Goal: Task Accomplishment & Management: Complete application form

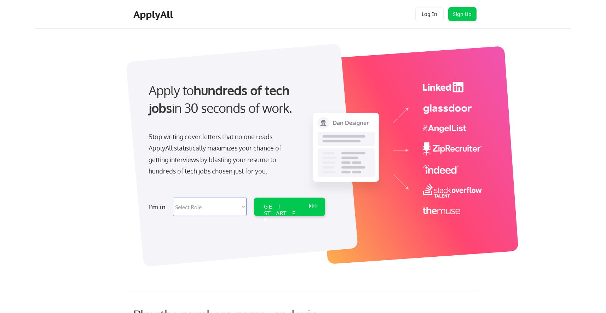
click at [207, 205] on select "Select Role Software Engineering Product Management Customer Success Sales UI/U…" at bounding box center [210, 207] width 74 height 18
select select ""engineering""
click at [173, 198] on select "Select Role Software Engineering Product Management Customer Success Sales UI/U…" at bounding box center [210, 207] width 74 height 18
select select ""engineering""
click at [279, 212] on div "GET STARTED" at bounding box center [283, 207] width 45 height 18
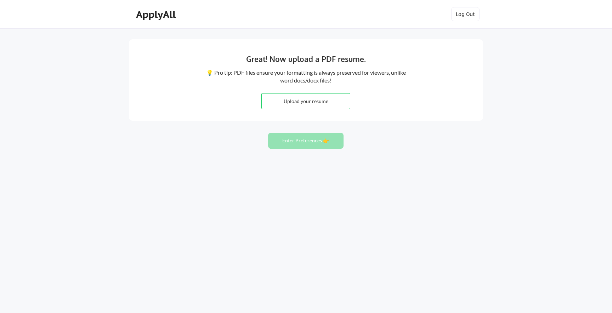
click at [312, 100] on input "file" at bounding box center [306, 100] width 88 height 15
type input "C:\fakepath\RachelBeacham_FSresume.pdf"
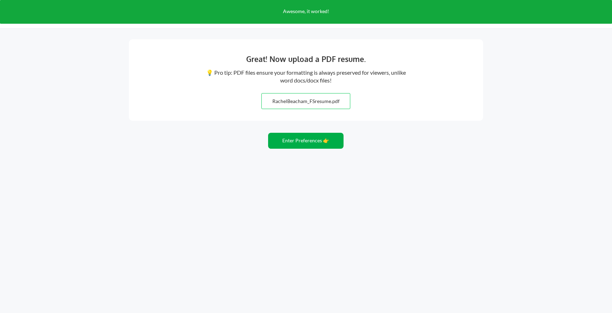
click at [288, 142] on button "Enter Preferences 👉" at bounding box center [305, 141] width 75 height 16
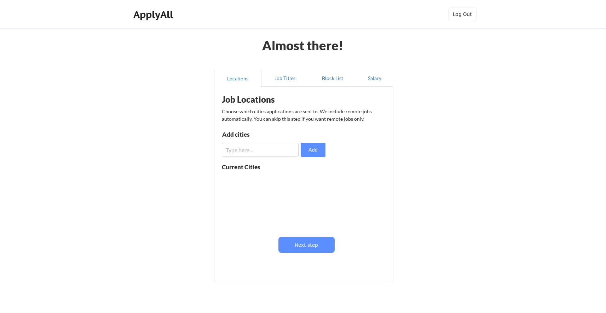
click at [280, 149] on input "input" at bounding box center [260, 150] width 77 height 14
type input "San Diego"
click at [316, 150] on button "Add" at bounding box center [313, 150] width 25 height 14
click at [255, 150] on input "input" at bounding box center [260, 150] width 77 height 14
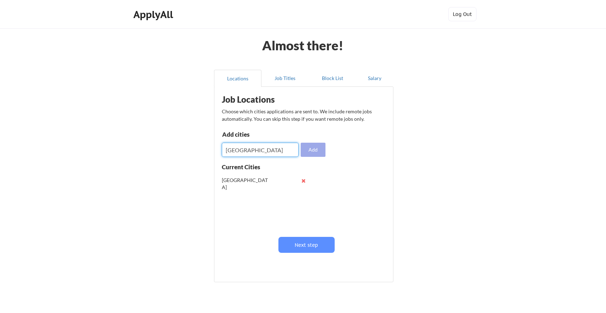
type input "Los Angeles"
click at [312, 146] on button "Add" at bounding box center [313, 150] width 25 height 14
click at [238, 150] on input "input" at bounding box center [260, 150] width 77 height 14
type input "Irvine"
click at [315, 150] on button "Add" at bounding box center [313, 150] width 25 height 14
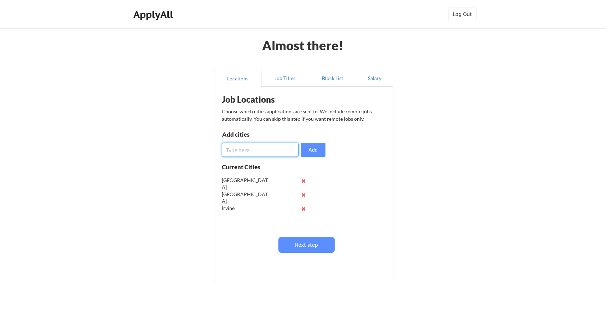
click at [238, 150] on input "input" at bounding box center [260, 150] width 77 height 14
type input "Remote"
click at [315, 151] on button "Add" at bounding box center [313, 150] width 25 height 14
click at [250, 154] on input "input" at bounding box center [260, 150] width 77 height 14
click at [302, 222] on button at bounding box center [303, 222] width 5 height 5
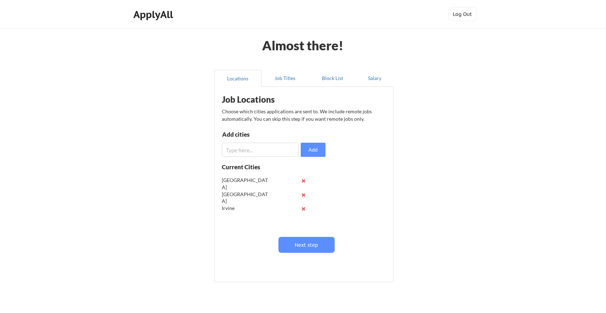
click at [257, 148] on input "input" at bounding box center [260, 150] width 77 height 14
type input "[GEOGRAPHIC_DATA]"
click at [314, 147] on button "Add" at bounding box center [313, 150] width 25 height 14
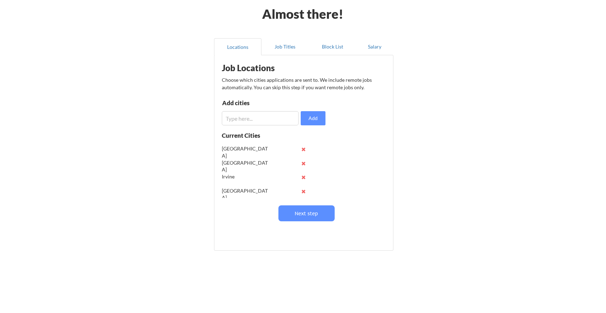
scroll to position [34, 0]
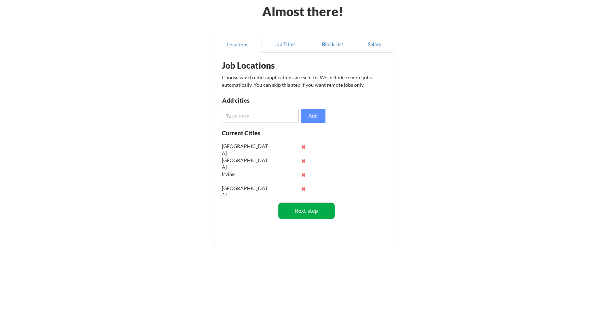
click at [307, 213] on button "Next step" at bounding box center [307, 211] width 56 height 16
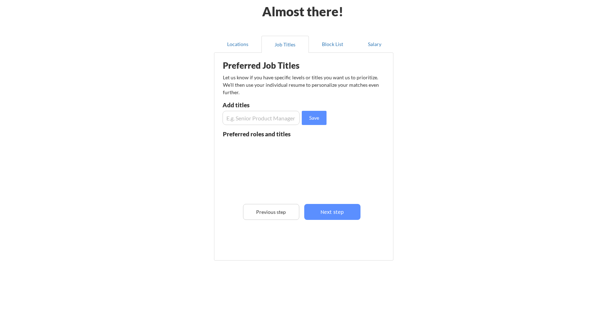
click at [250, 120] on input "input" at bounding box center [261, 118] width 77 height 14
type input "Software Engineer"
click at [312, 115] on button "Save" at bounding box center [314, 118] width 25 height 14
click at [268, 118] on input "input" at bounding box center [261, 118] width 77 height 14
type input "Software Developer"
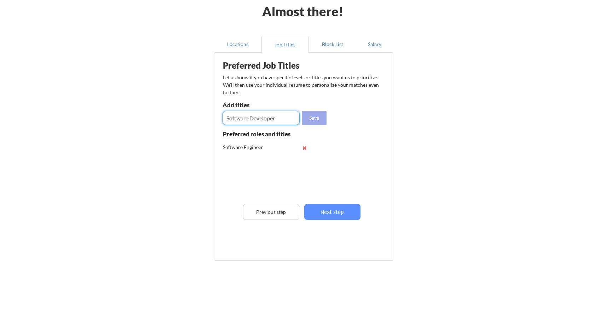
click at [315, 120] on button "Save" at bounding box center [314, 118] width 25 height 14
click at [275, 120] on input "input" at bounding box center [261, 118] width 77 height 14
type input "Front End Software Engineer"
click at [313, 119] on button "Save" at bounding box center [314, 118] width 25 height 14
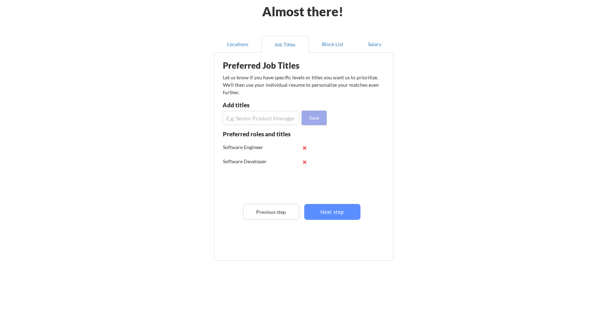
scroll to position [0, 0]
click at [241, 120] on input "input" at bounding box center [261, 118] width 77 height 14
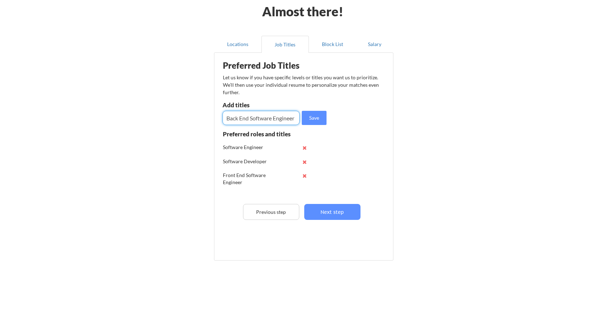
scroll to position [0, 0]
type input "Back End Software Engineer"
click at [310, 119] on button "Save" at bounding box center [314, 118] width 25 height 14
click at [257, 119] on input "input" at bounding box center [261, 118] width 77 height 14
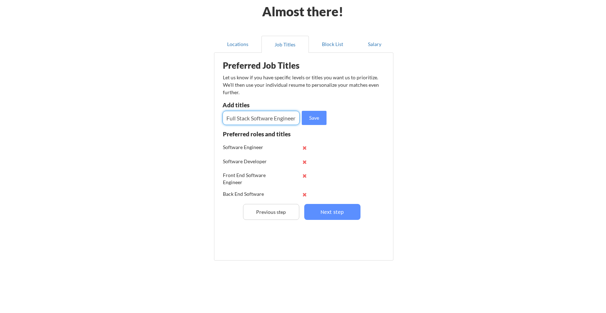
scroll to position [0, 1]
type input "Full Stack Software Engineer"
click at [316, 118] on button "Save" at bounding box center [314, 118] width 25 height 14
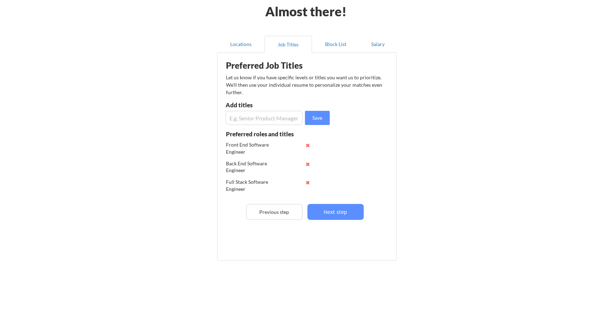
scroll to position [42, 0]
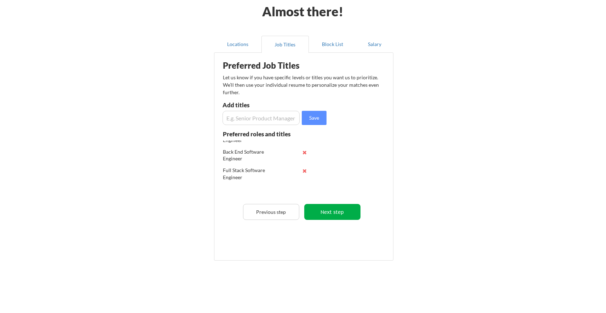
click at [348, 210] on button "Next step" at bounding box center [332, 212] width 56 height 16
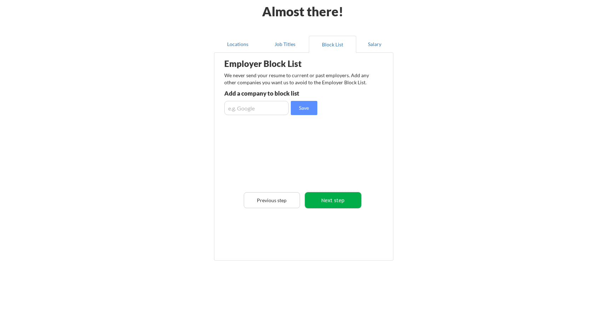
click at [338, 200] on button "Next step" at bounding box center [333, 200] width 56 height 16
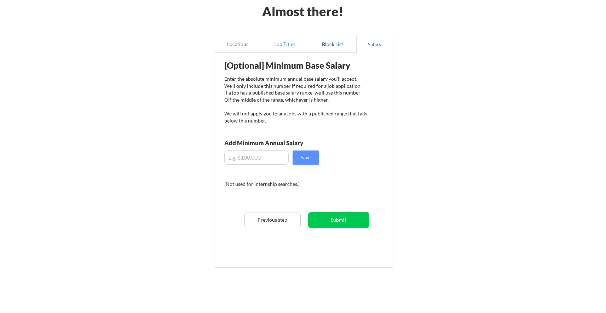
click at [329, 42] on button "Block List" at bounding box center [332, 44] width 47 height 17
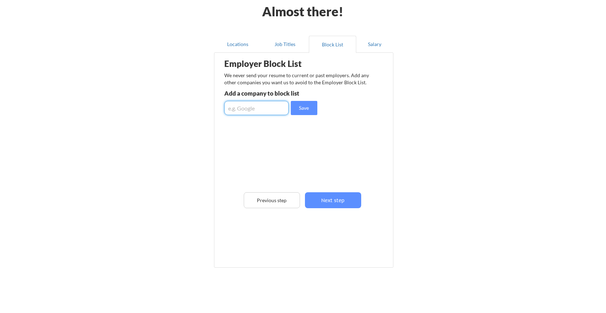
click at [261, 110] on input "input" at bounding box center [256, 108] width 64 height 14
type input "Amazon"
click at [312, 112] on button "Save" at bounding box center [304, 108] width 27 height 14
click at [258, 108] on input "input" at bounding box center [256, 108] width 64 height 14
type input "Facebook"
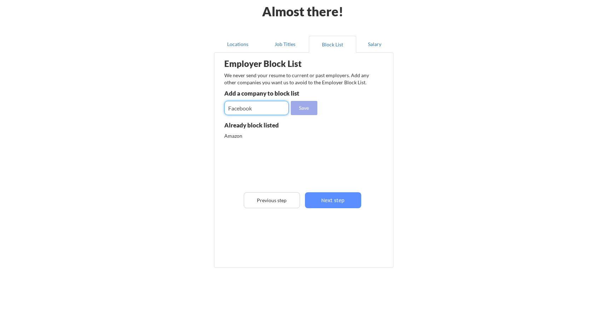
click at [304, 108] on button "Save" at bounding box center [304, 108] width 27 height 14
click at [263, 110] on input "input" at bounding box center [256, 108] width 64 height 14
type input "Meta"
click at [309, 110] on button "Save" at bounding box center [304, 108] width 27 height 14
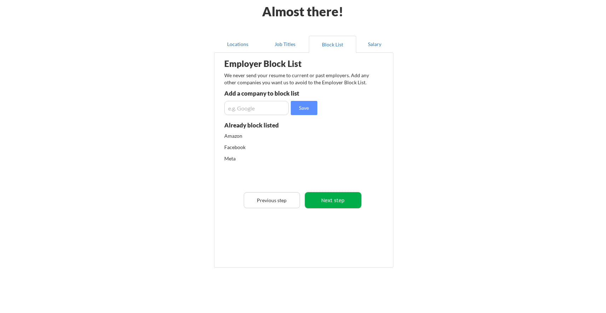
click at [342, 201] on button "Next step" at bounding box center [333, 200] width 56 height 16
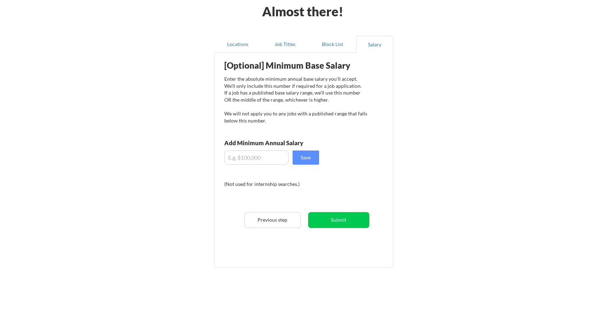
click at [245, 160] on input "input" at bounding box center [256, 157] width 64 height 14
type input "$110,000"
click at [303, 155] on button "Save" at bounding box center [306, 157] width 27 height 14
click at [334, 218] on button "Submit" at bounding box center [338, 220] width 61 height 16
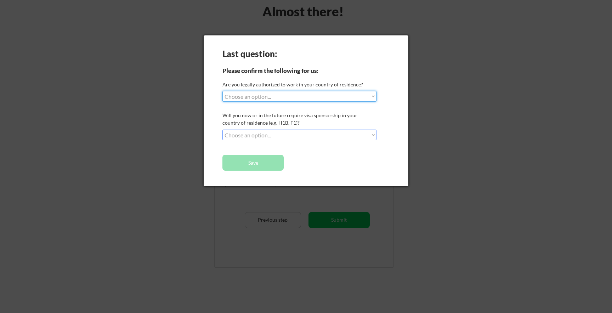
click at [261, 95] on select "Choose an option... Yes, I am a US Citizen Yes, I am a Canadian Citizen Yes, I …" at bounding box center [299, 96] width 154 height 11
select select ""yes__i_am_a_us_citizen""
click at [222, 91] on select "Choose an option... Yes, I am a US Citizen Yes, I am a Canadian Citizen Yes, I …" at bounding box center [299, 96] width 154 height 11
click at [249, 136] on select "Choose an option... No, I will not need sponsorship Yes, I will need sponsorship" at bounding box center [299, 135] width 154 height 11
select select ""no__i_will_not_need_sponsorship""
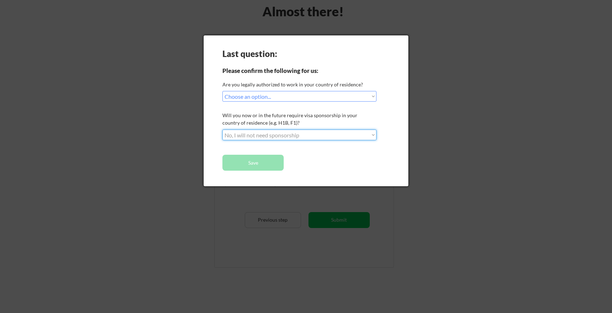
click at [222, 130] on select "Choose an option... No, I will not need sponsorship Yes, I will need sponsorship" at bounding box center [299, 135] width 154 height 11
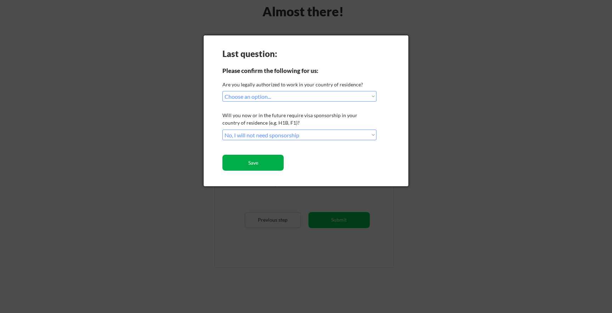
click at [249, 164] on button "Save" at bounding box center [252, 163] width 61 height 16
